Goal: Transaction & Acquisition: Purchase product/service

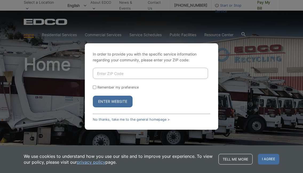
click at [140, 74] on input "Enter ZIP Code" at bounding box center [150, 73] width 115 height 11
type input "92020"
click at [94, 87] on input "Remember my preference" at bounding box center [94, 87] width 3 height 3
checkbox input "true"
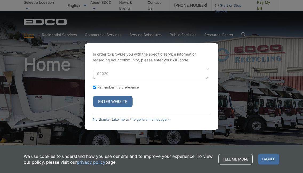
click at [108, 100] on button "Enter Website" at bounding box center [113, 102] width 40 height 12
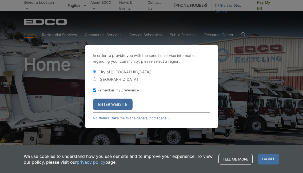
click at [97, 79] on div "[GEOGRAPHIC_DATA]" at bounding box center [151, 79] width 117 height 5
click at [95, 79] on input "[GEOGRAPHIC_DATA]" at bounding box center [94, 79] width 3 height 3
radio input "true"
click at [123, 105] on button "Enter Website" at bounding box center [113, 105] width 40 height 12
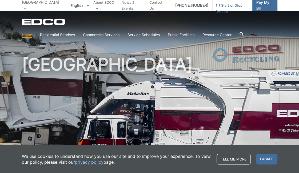
click at [267, 5] on span "Pay My Bill" at bounding box center [264, 5] width 17 height 12
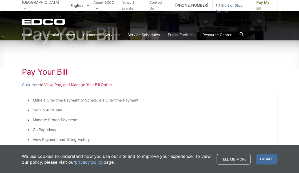
scroll to position [53, 0]
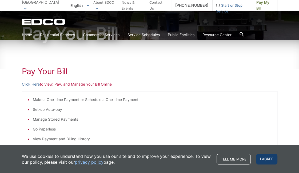
click at [266, 160] on span "I agree" at bounding box center [266, 159] width 21 height 11
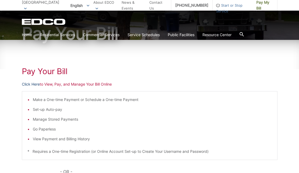
click at [31, 83] on link "Click Here" at bounding box center [31, 85] width 18 height 6
